Goal: Navigation & Orientation: Find specific page/section

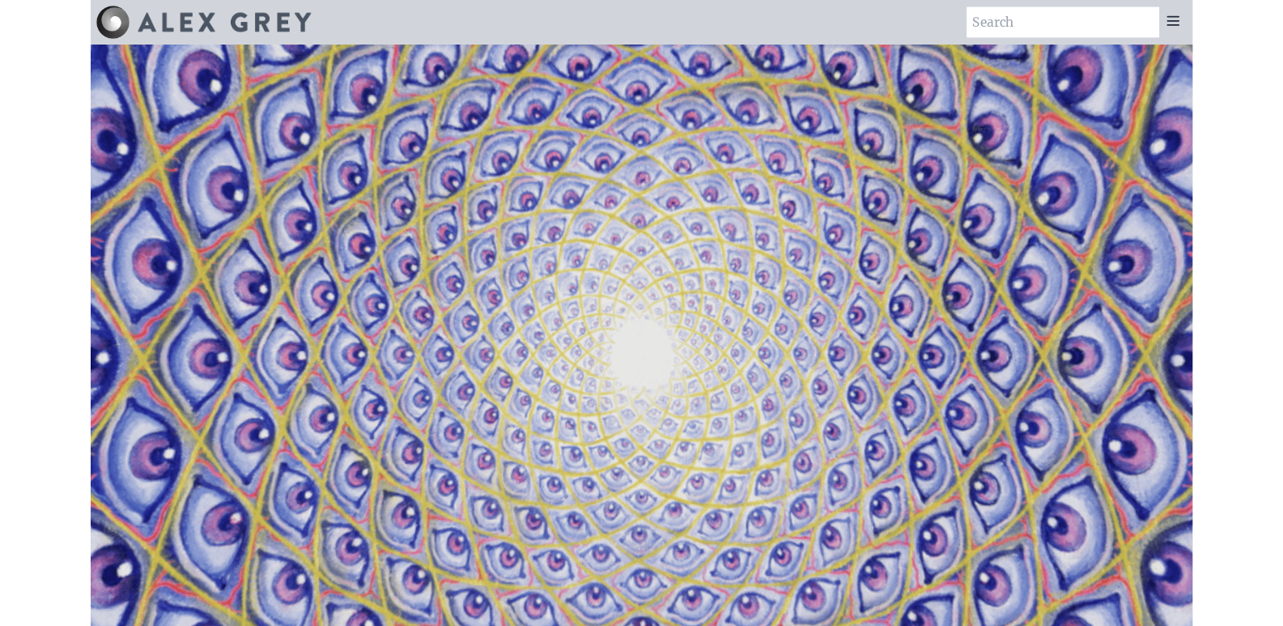
scroll to position [890, 0]
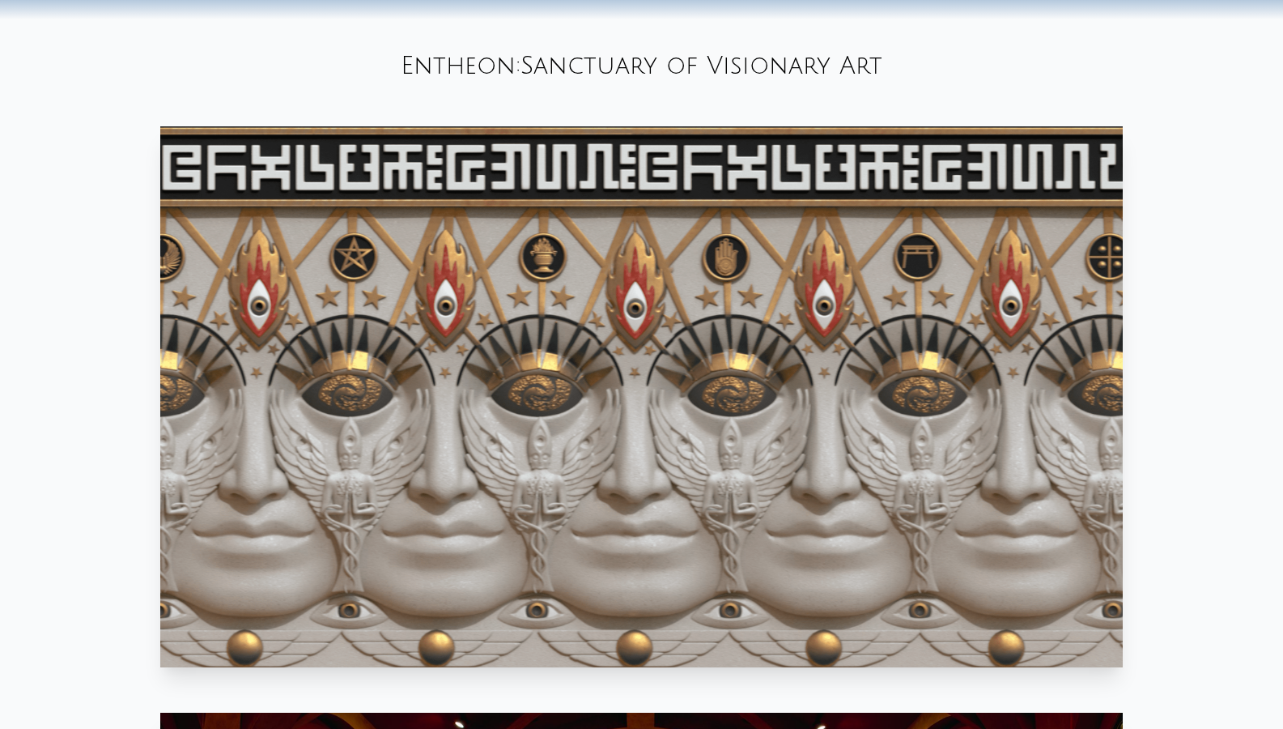
click at [274, 287] on video "Your browser does not support the video tag." at bounding box center [641, 396] width 963 height 541
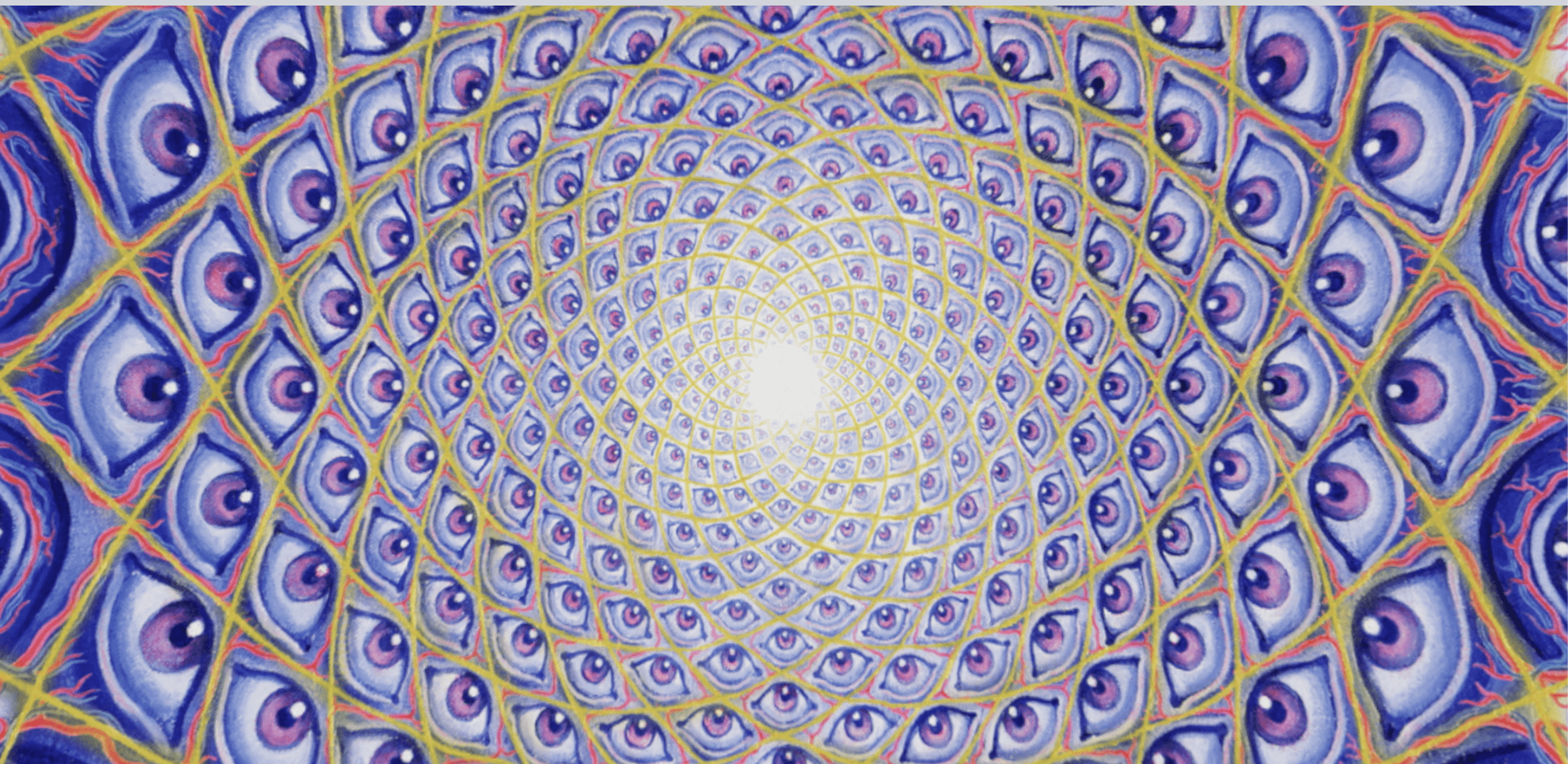
scroll to position [0, 0]
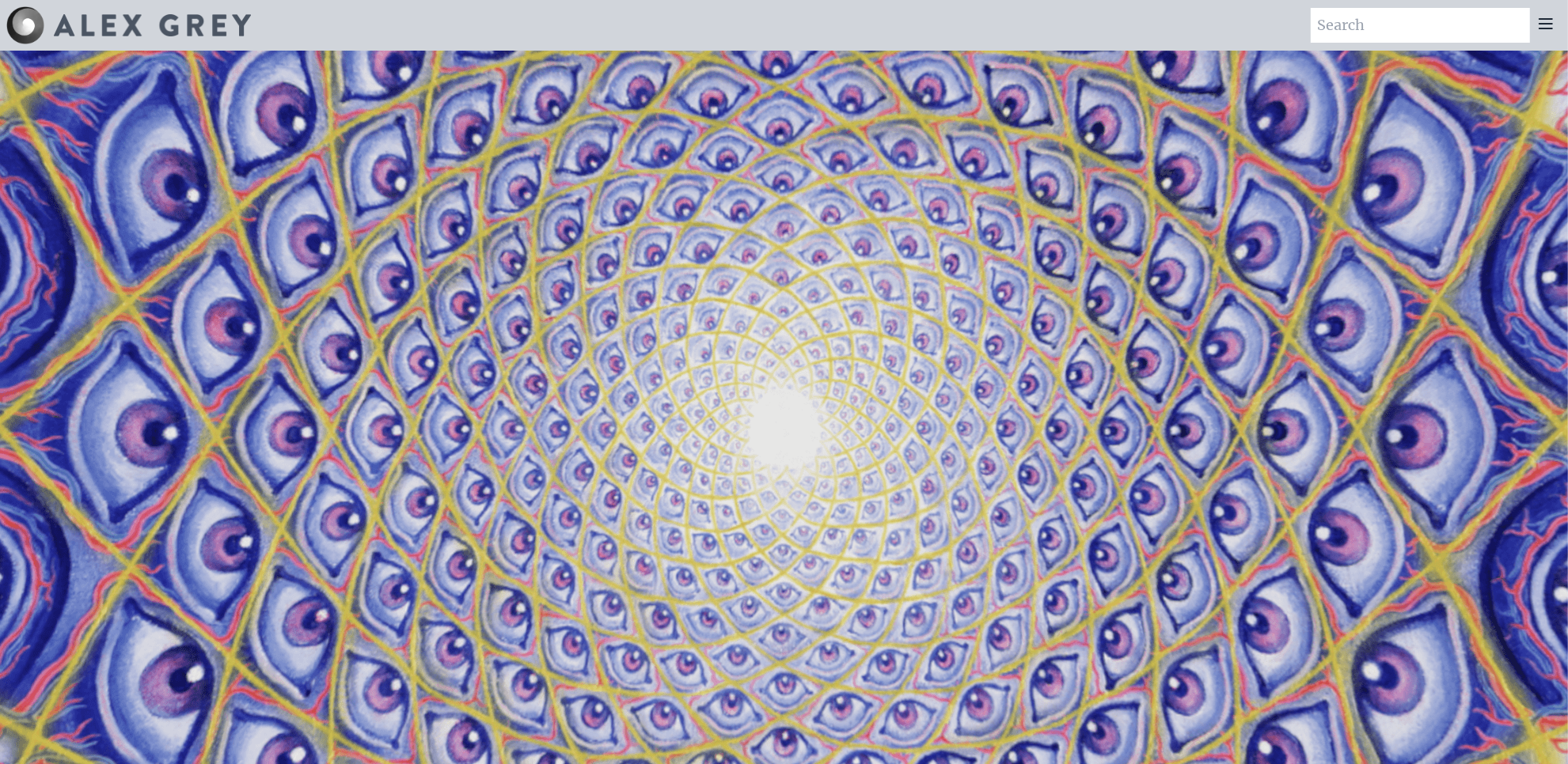
click at [1253, 16] on icon at bounding box center [1545, 23] width 19 height 19
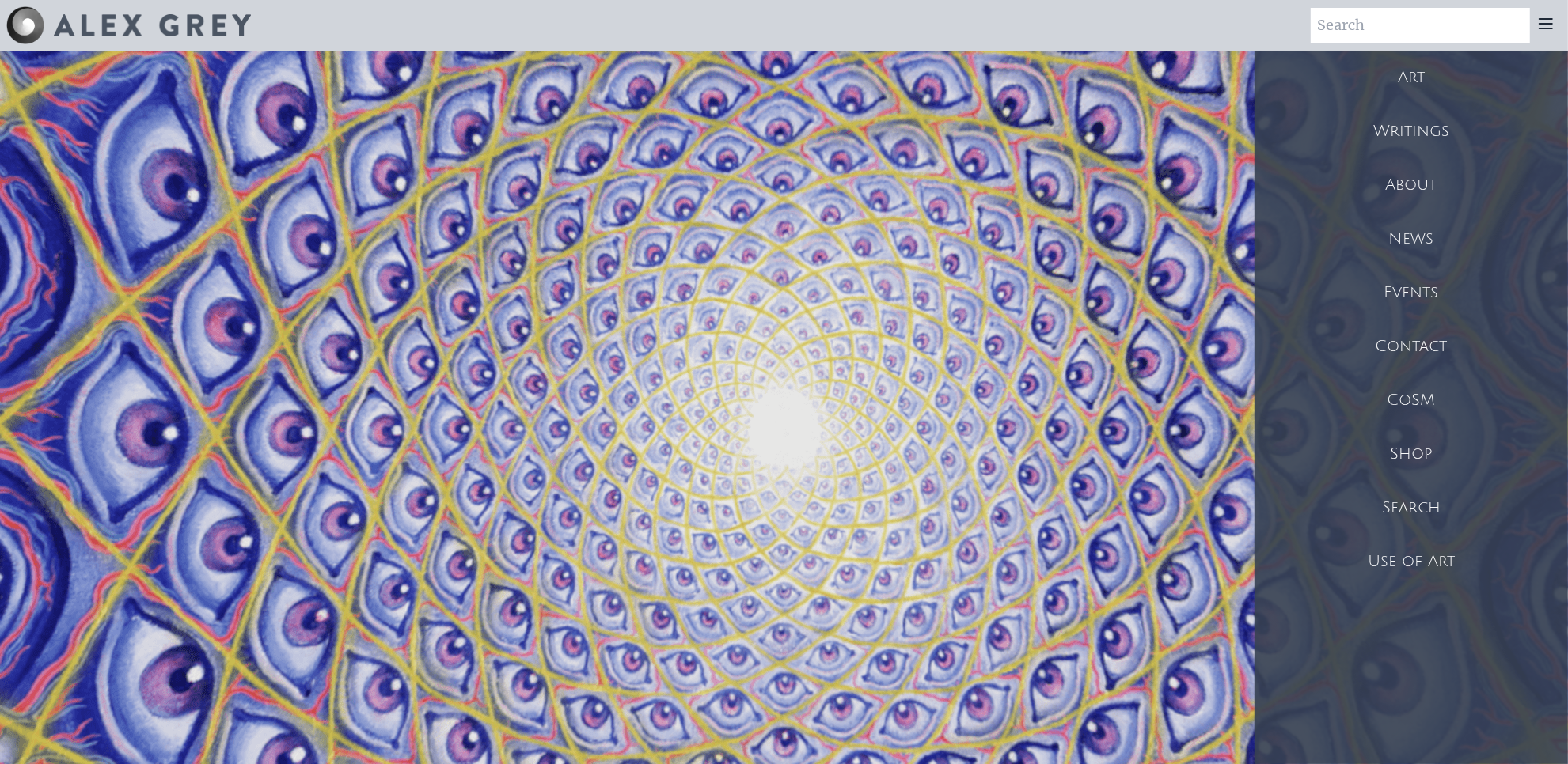
click at [1253, 176] on div "About" at bounding box center [1411, 185] width 314 height 54
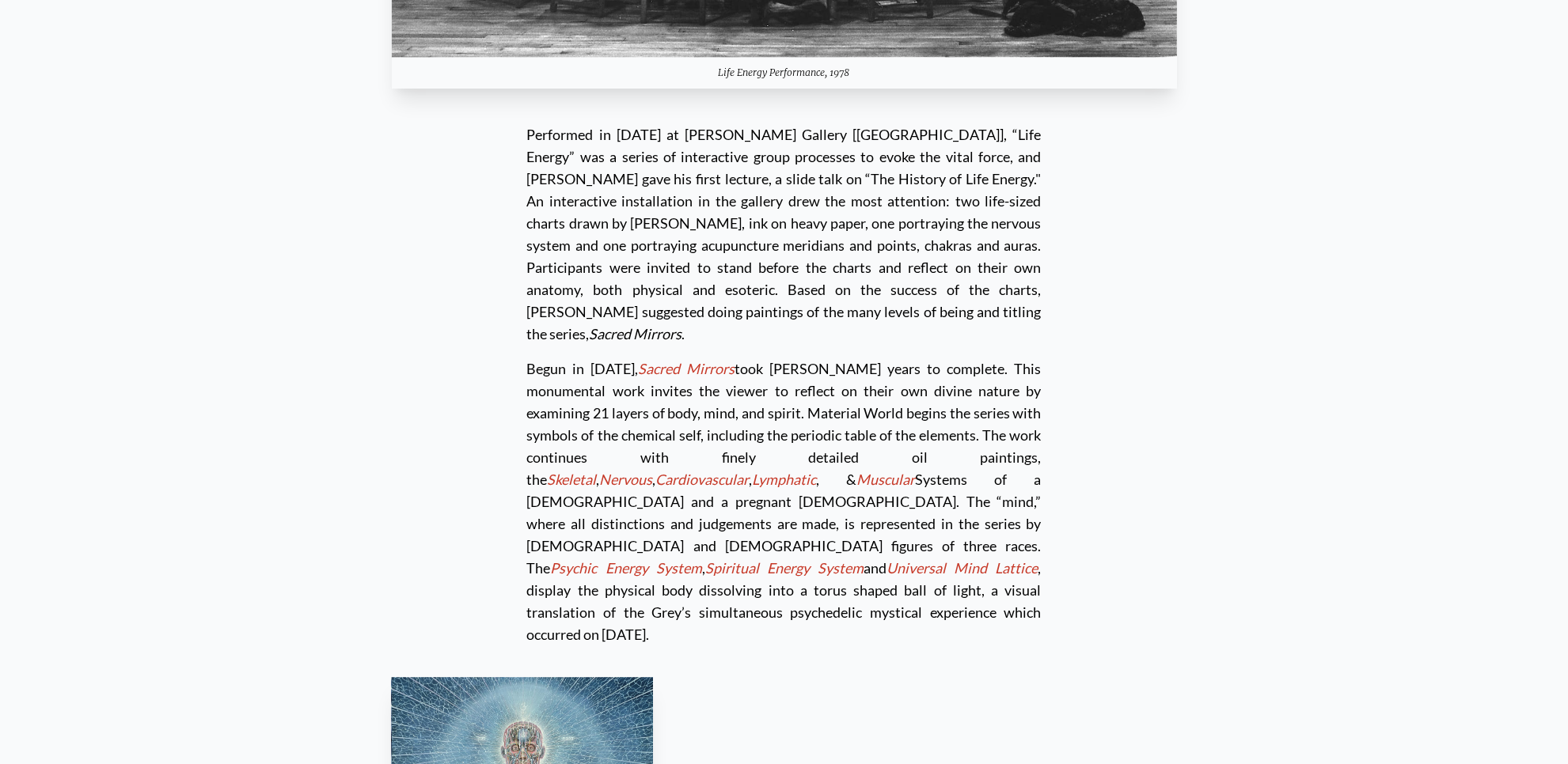
scroll to position [4324, 0]
